Goal: Transaction & Acquisition: Download file/media

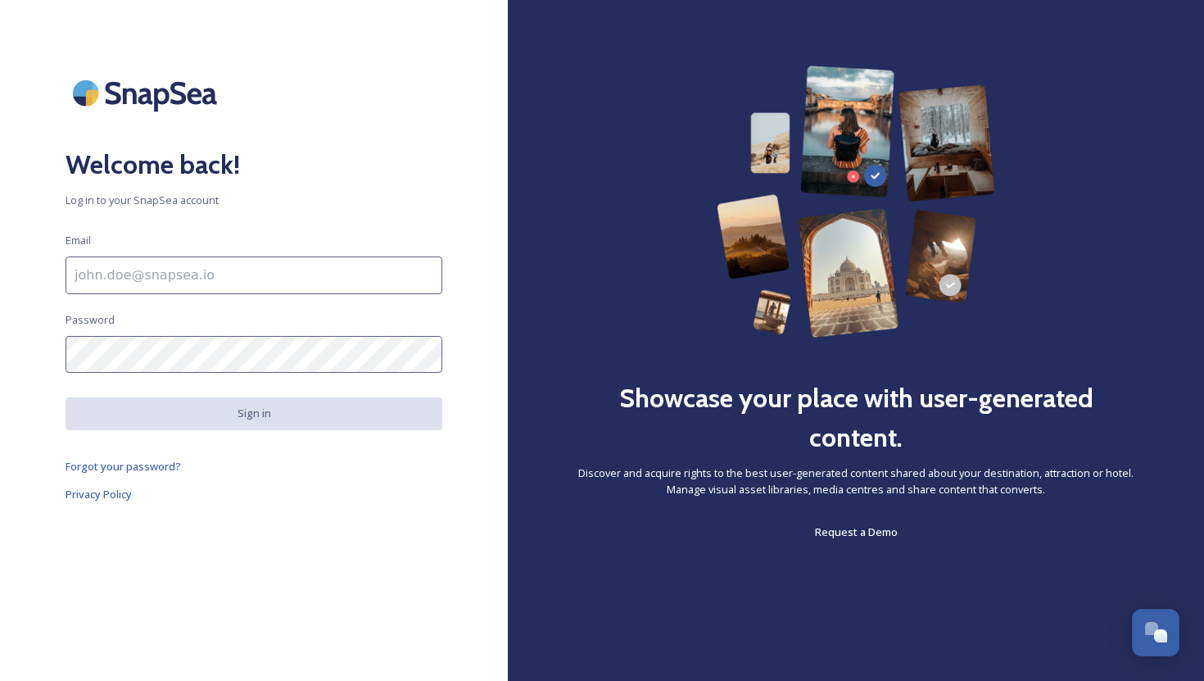
click at [238, 276] on input at bounding box center [254, 275] width 377 height 38
drag, startPoint x: 304, startPoint y: 274, endPoint x: 70, endPoint y: 275, distance: 234.3
click at [70, 275] on input "Northamptonshire Tourism Network" at bounding box center [254, 275] width 377 height 38
type input "[EMAIL_ADDRESS][DOMAIN_NAME]"
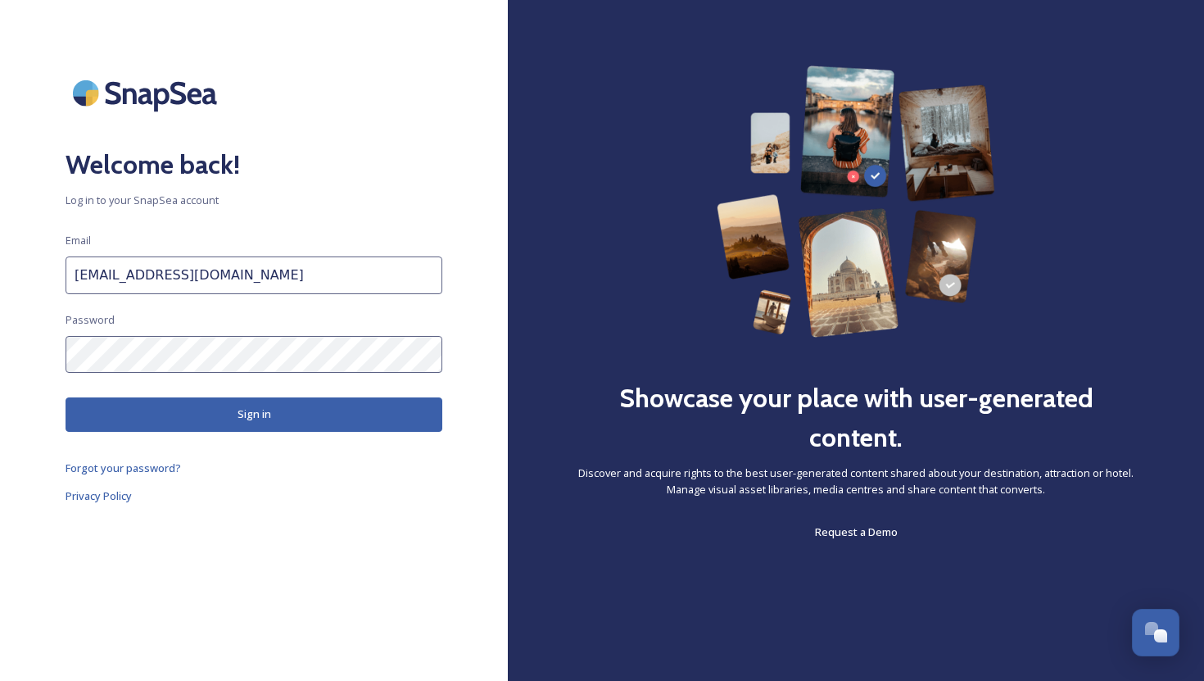
click at [284, 403] on button "Sign in" at bounding box center [254, 414] width 377 height 34
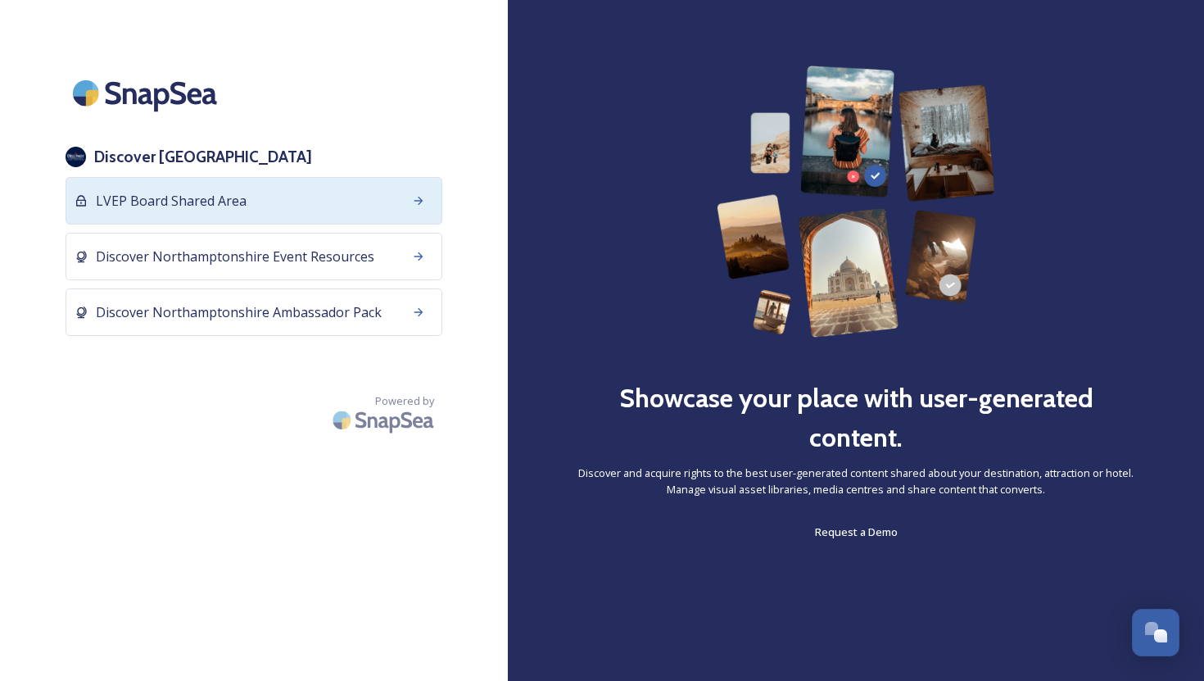
click at [424, 202] on icon at bounding box center [418, 200] width 13 height 13
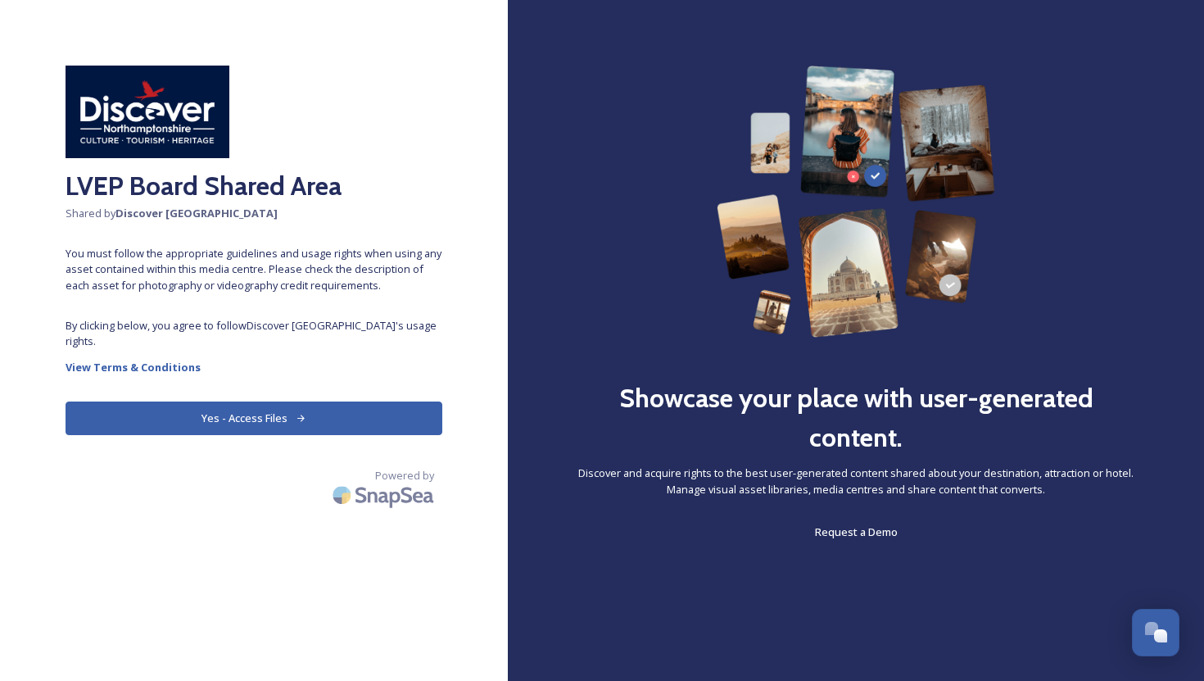
click at [243, 410] on button "Yes - Access Files" at bounding box center [254, 418] width 377 height 34
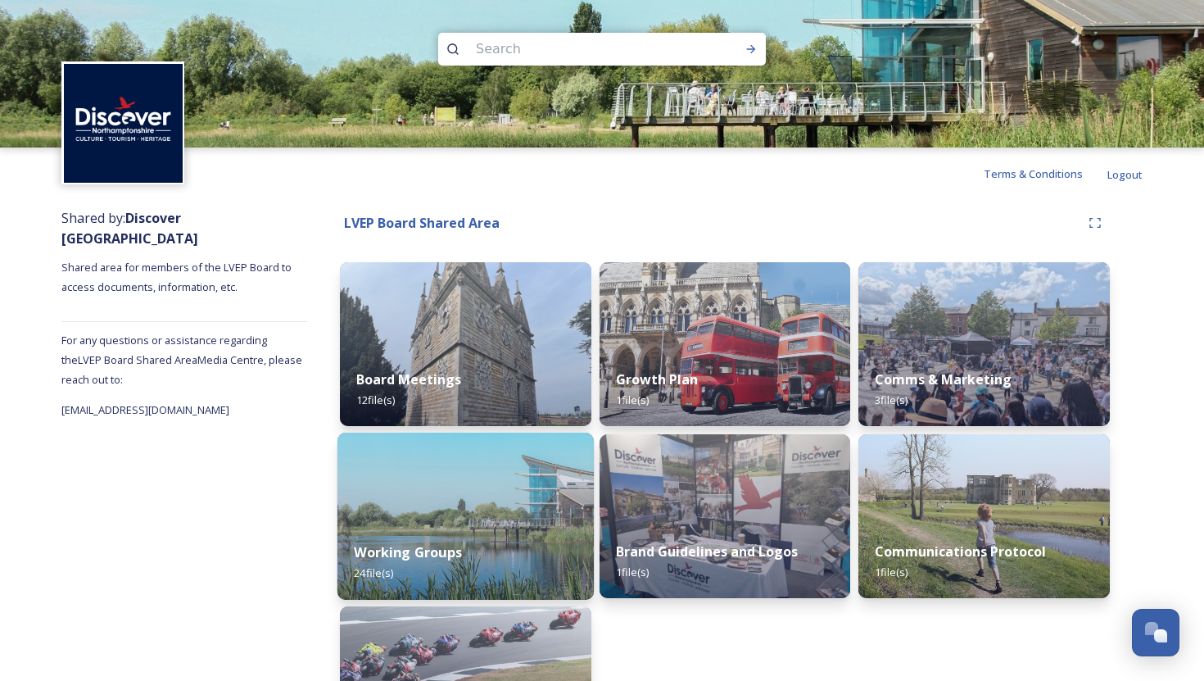
click at [485, 541] on div "Working Groups 24 file(s)" at bounding box center [466, 562] width 256 height 75
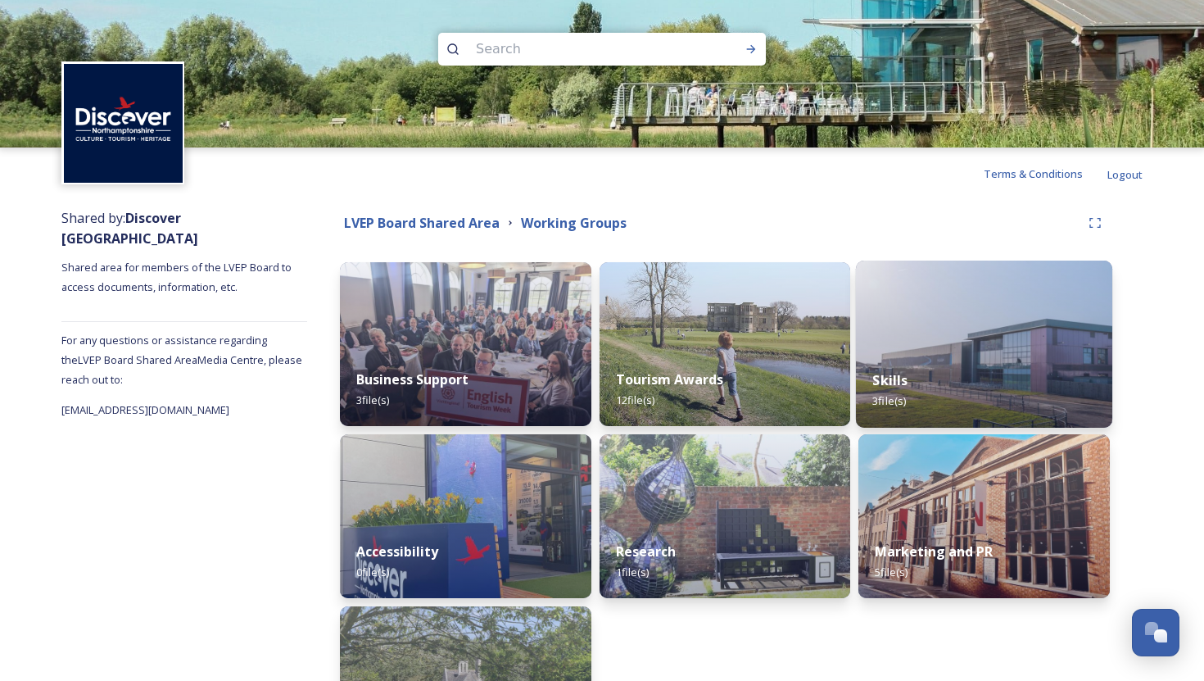
click at [959, 374] on div "Skills 3 file(s)" at bounding box center [984, 390] width 256 height 75
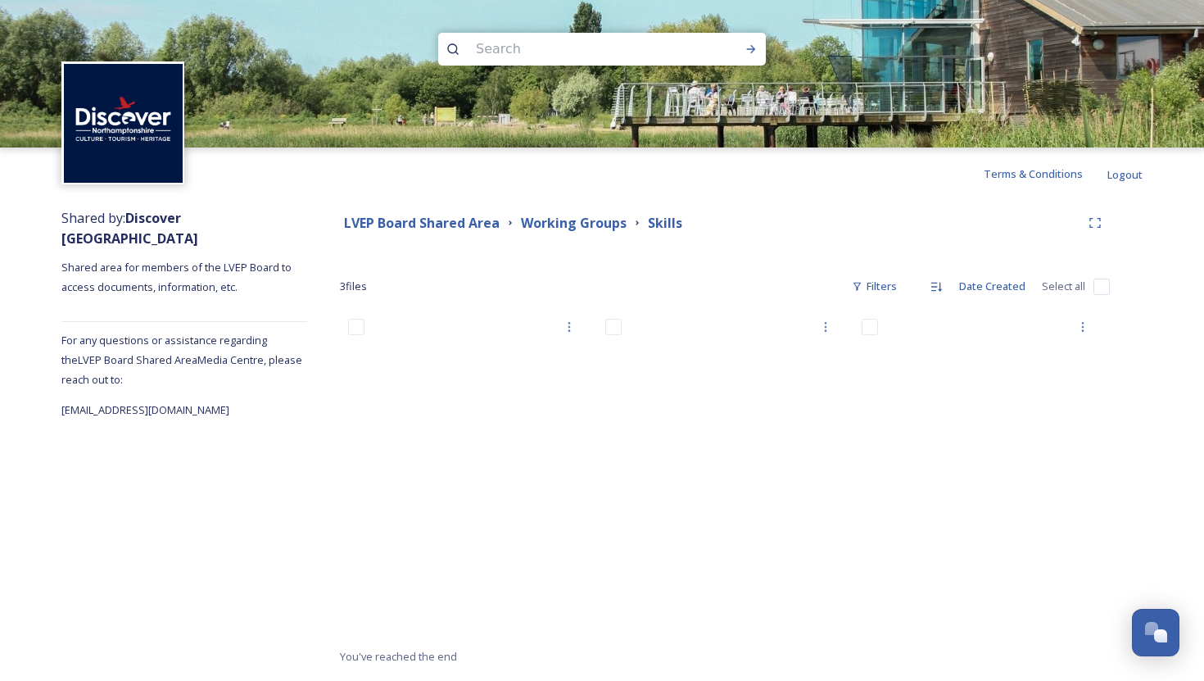
click at [1168, 224] on div "Shared by: Discover Northamptonshire Shared area for members of the LVEP Board …" at bounding box center [602, 437] width 1204 height 474
click at [787, 231] on div "LVEP Board Shared Area Working Groups Skills" at bounding box center [710, 223] width 741 height 20
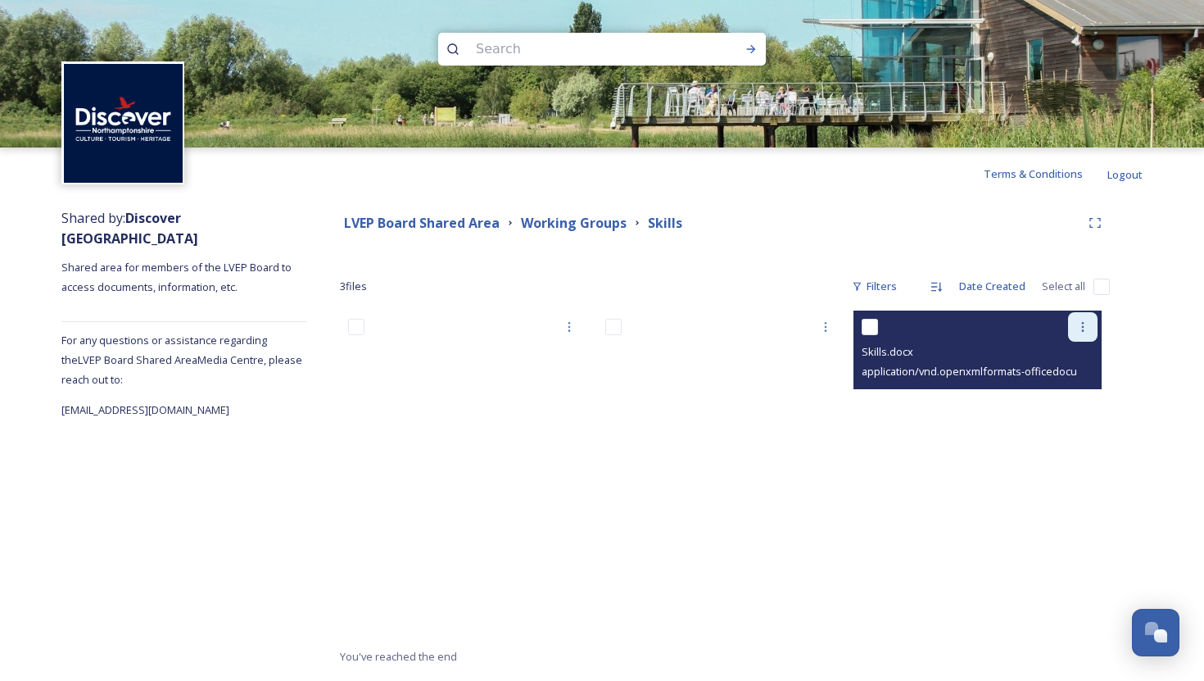
click at [1085, 329] on icon at bounding box center [1083, 326] width 13 height 13
click at [1076, 390] on span "Download" at bounding box center [1064, 395] width 50 height 16
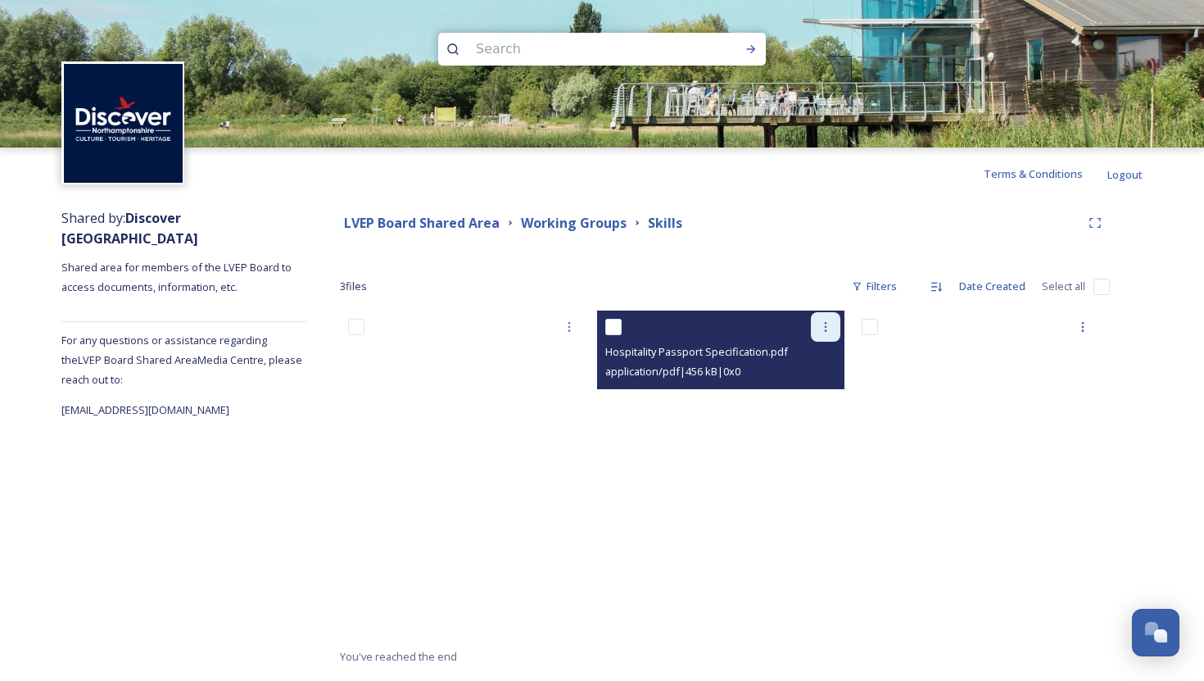
click at [827, 328] on icon at bounding box center [825, 326] width 13 height 13
click at [819, 391] on span "Download" at bounding box center [807, 395] width 50 height 16
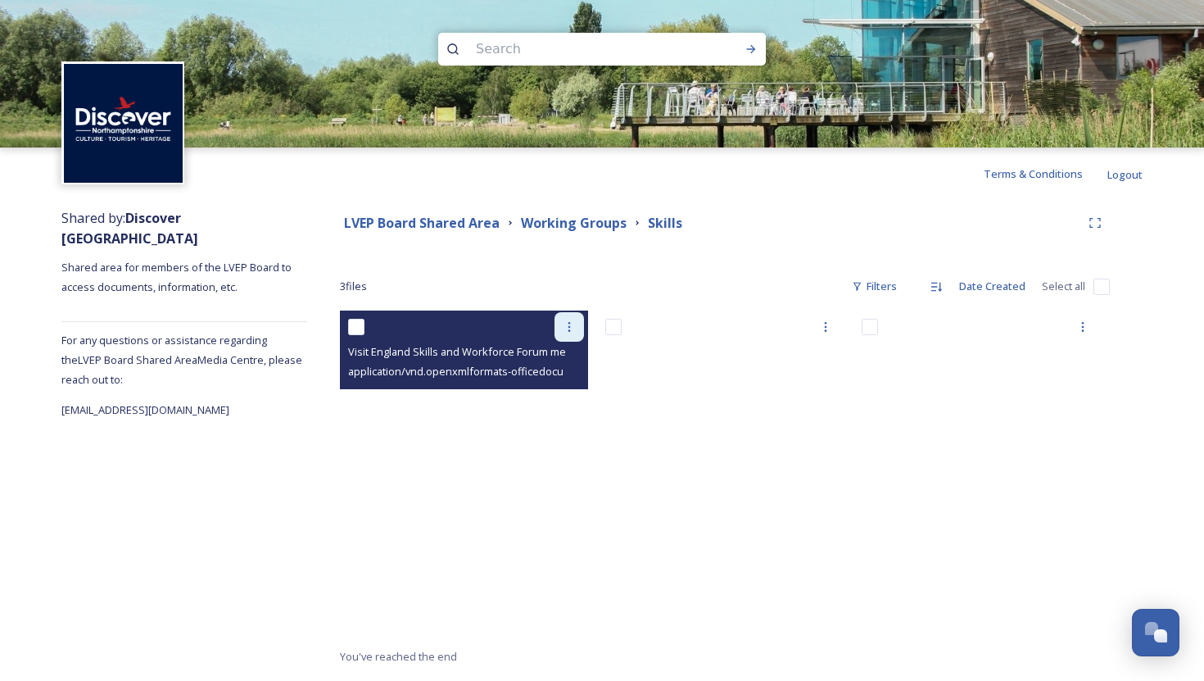
click at [568, 325] on icon at bounding box center [569, 326] width 13 height 13
click at [549, 393] on span "Download" at bounding box center [550, 395] width 50 height 16
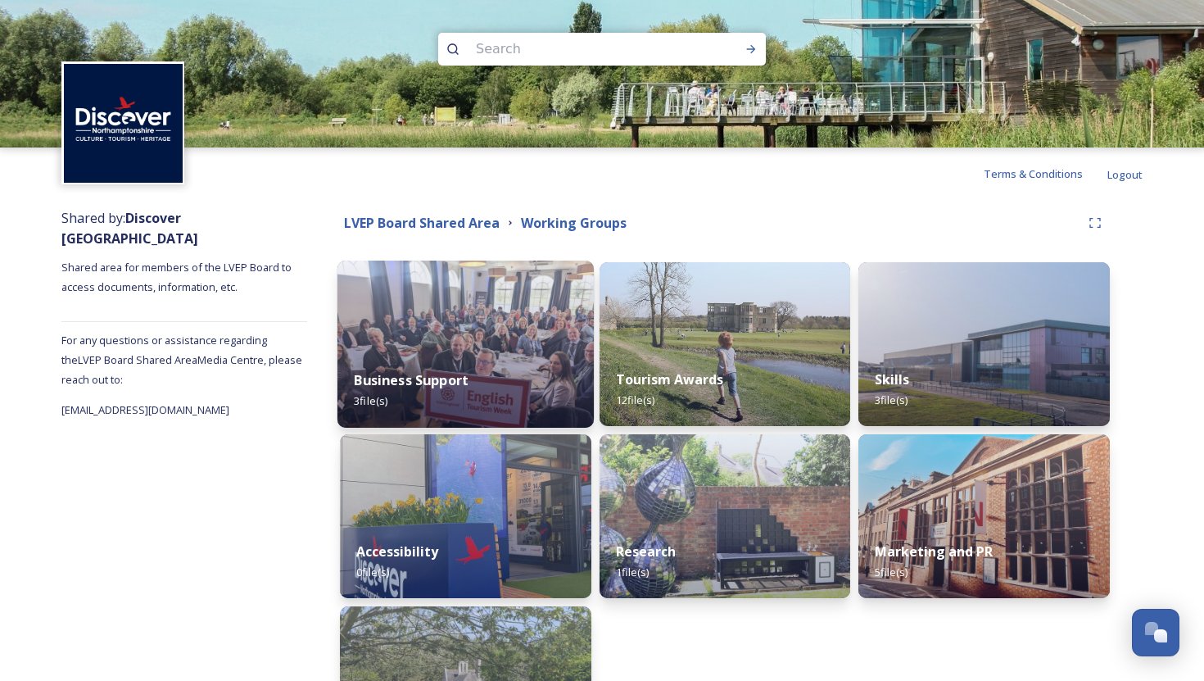
click at [469, 394] on div "Business Support 3 file(s)" at bounding box center [466, 390] width 256 height 75
